Goal: Check status: Check status

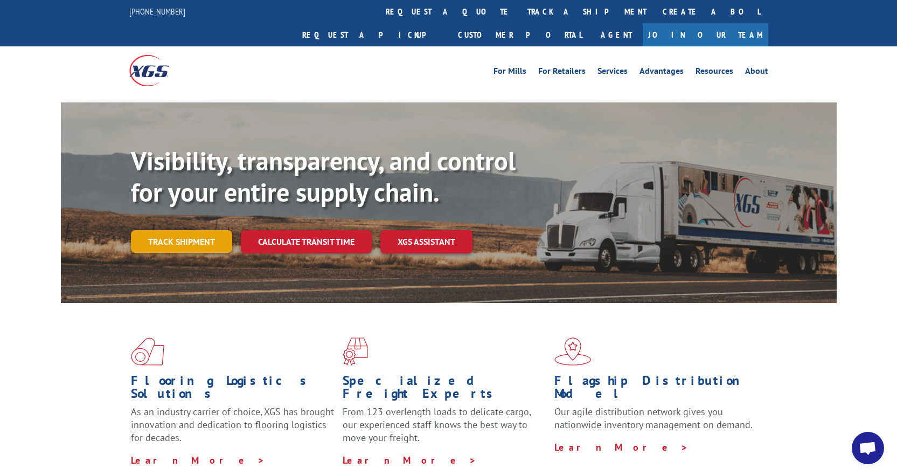
click at [176, 230] on link "Track shipment" at bounding box center [181, 241] width 101 height 23
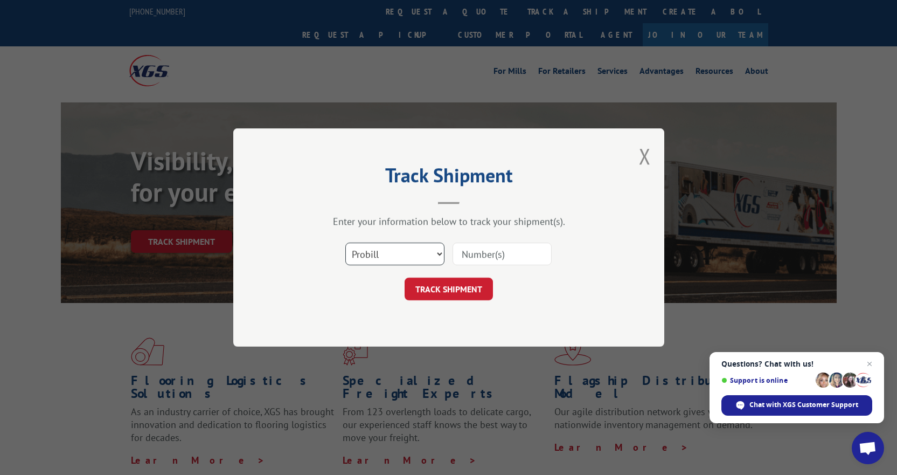
click at [405, 256] on select "Select category... Probill BOL PO" at bounding box center [394, 254] width 99 height 23
click at [633, 278] on div "Track Shipment Enter your information below to track your shipment(s). Select c…" at bounding box center [448, 237] width 431 height 218
click at [508, 253] on input at bounding box center [502, 254] width 99 height 23
paste input "17009455"
type input "17009455"
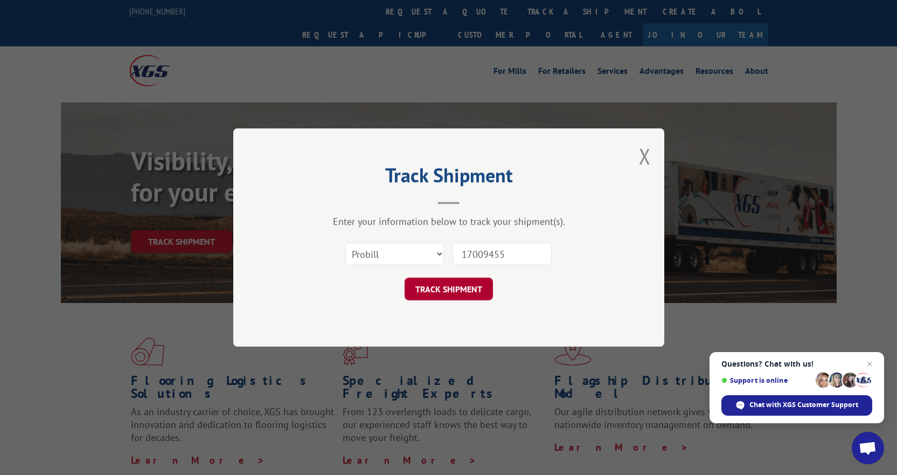
click at [461, 282] on button "TRACK SHIPMENT" at bounding box center [449, 289] width 88 height 23
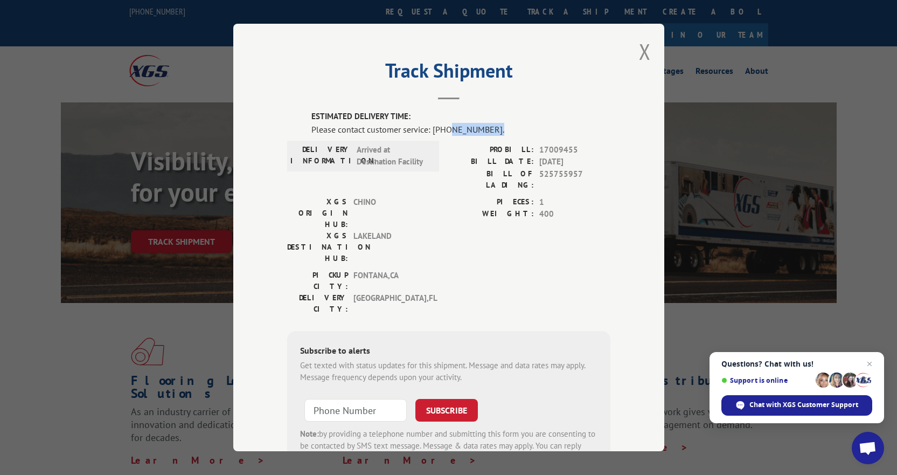
drag, startPoint x: 494, startPoint y: 127, endPoint x: 445, endPoint y: 134, distance: 50.1
click at [445, 134] on div "Please contact customer service: [PHONE_NUMBER]." at bounding box center [461, 129] width 299 height 13
click at [472, 137] on div "ESTIMATED DELIVERY TIME: Please contact customer service: [PHONE_NUMBER]. DELIV…" at bounding box center [448, 293] width 323 height 366
drag, startPoint x: 483, startPoint y: 128, endPoint x: 428, endPoint y: 132, distance: 54.6
click at [428, 132] on div "Please contact customer service: [PHONE_NUMBER]." at bounding box center [461, 129] width 299 height 13
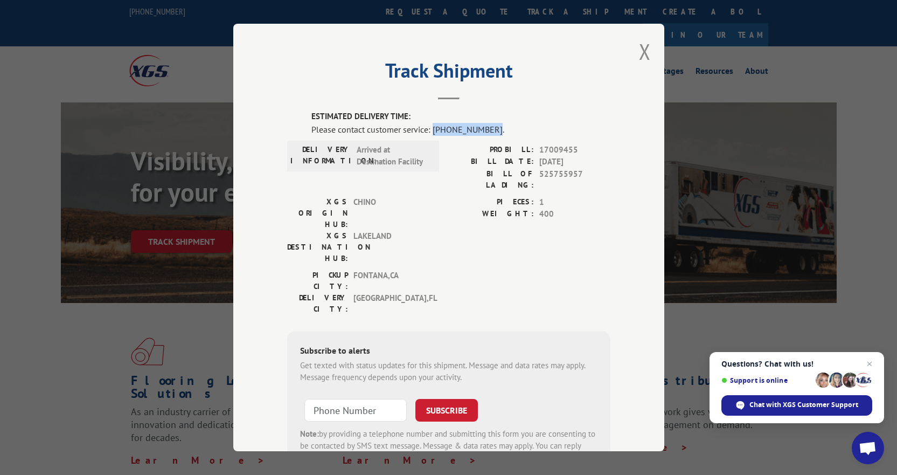
copy div "[PHONE_NUMBER]"
click at [639, 49] on button "Close modal" at bounding box center [645, 51] width 12 height 29
